Goal: Task Accomplishment & Management: Use online tool/utility

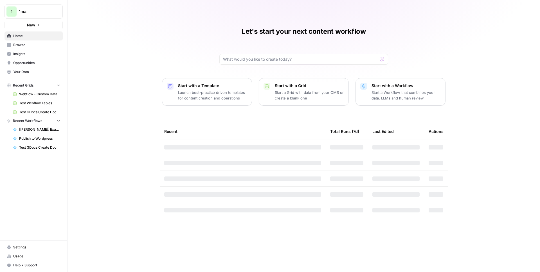
click at [23, 11] on span "1ma" at bounding box center [36, 12] width 34 height 6
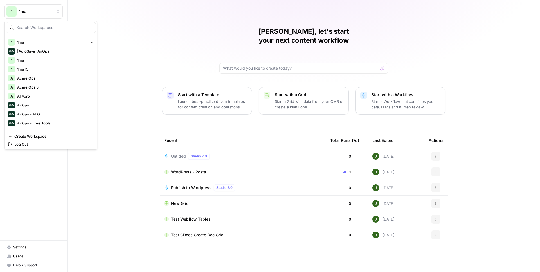
scroll to position [65, 0]
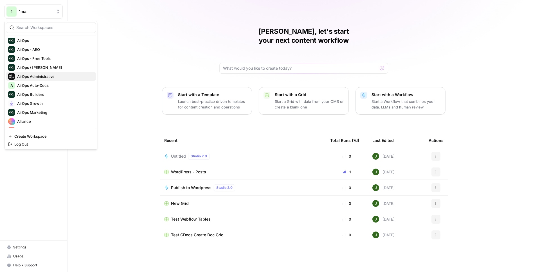
click at [50, 74] on span "AirOps Administrative" at bounding box center [54, 77] width 74 height 6
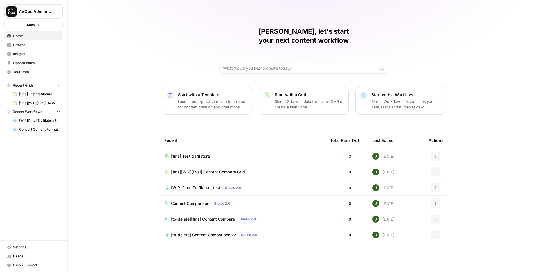
click at [218, 169] on span "[1ma][WIP][Eval] Content Compare Grid" at bounding box center [208, 172] width 74 height 6
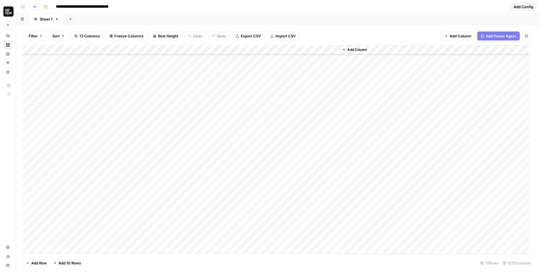
scroll to position [228, 0]
click at [307, 209] on div "Add Column" at bounding box center [278, 149] width 511 height 209
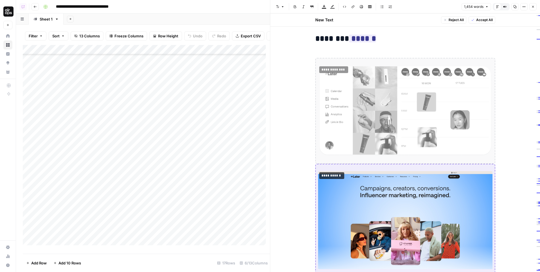
scroll to position [2448, 0]
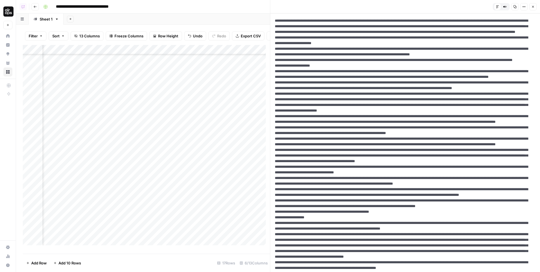
scroll to position [235, 101]
click at [534, 8] on icon "button" at bounding box center [533, 6] width 3 height 3
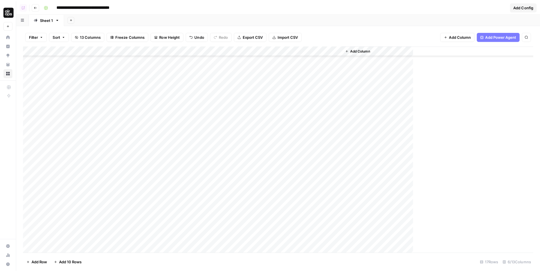
scroll to position [230, 0]
